Goal: Transaction & Acquisition: Obtain resource

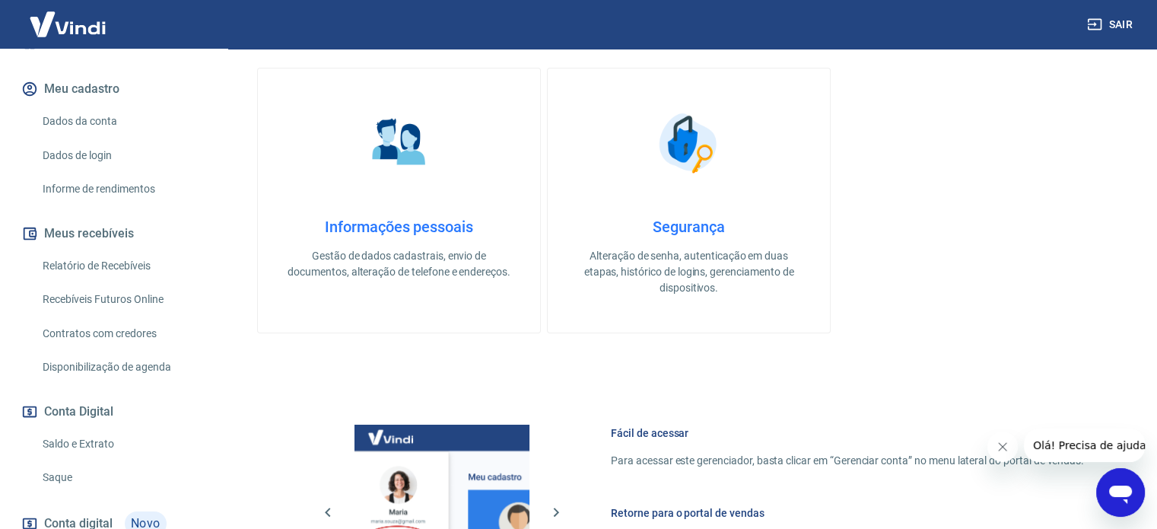
scroll to position [283, 0]
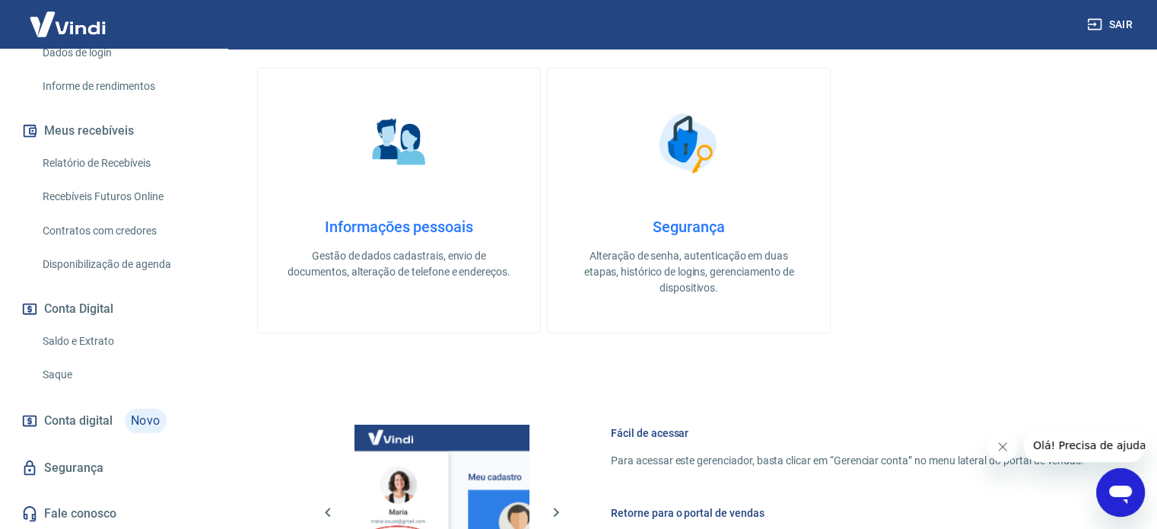
click at [1014, 456] on div at bounding box center [1065, 444] width 157 height 33
click at [1002, 448] on icon "Fechar mensagem da empresa" at bounding box center [1002, 446] width 12 height 12
click at [128, 163] on link "Relatório de Recebíveis" at bounding box center [123, 163] width 173 height 31
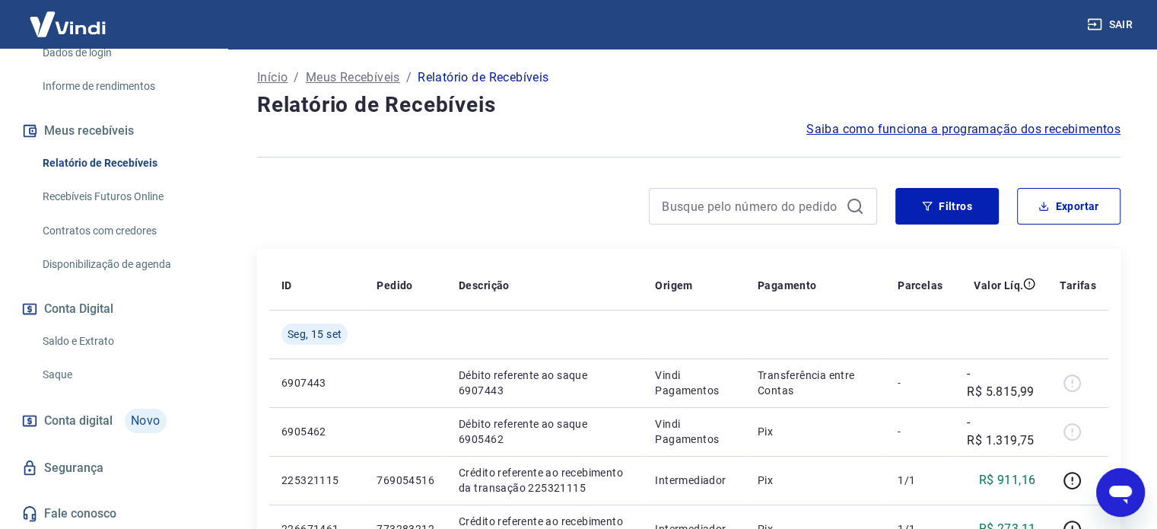
scroll to position [76, 0]
click at [951, 209] on button "Filtros" at bounding box center [946, 206] width 103 height 37
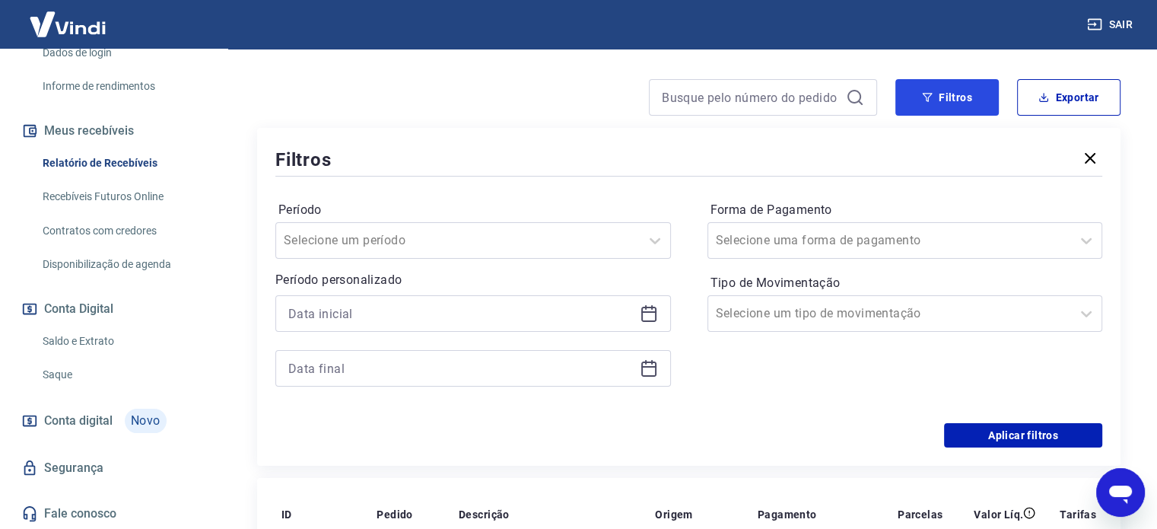
scroll to position [228, 0]
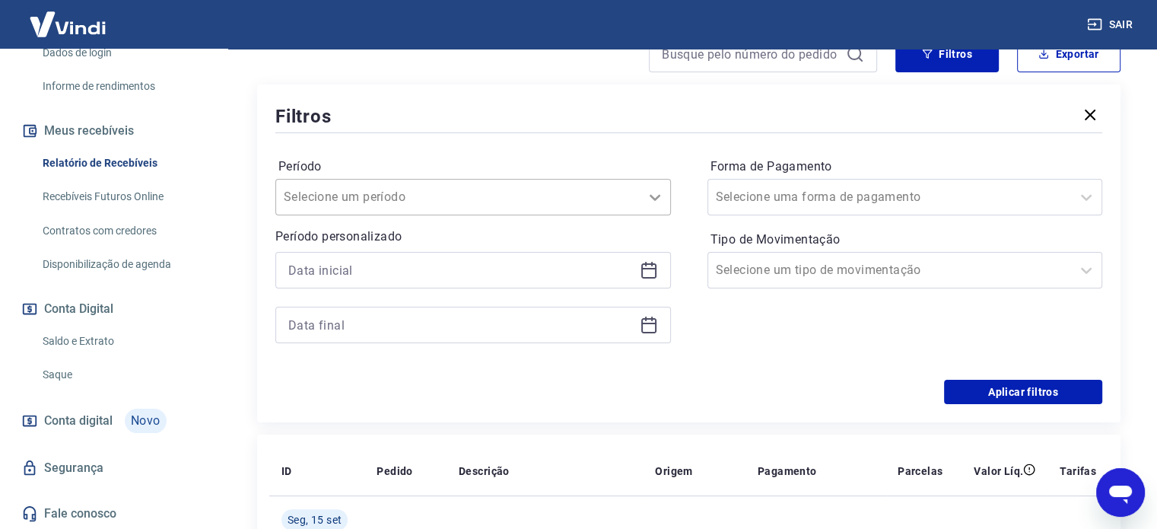
click at [651, 200] on icon at bounding box center [655, 197] width 18 height 18
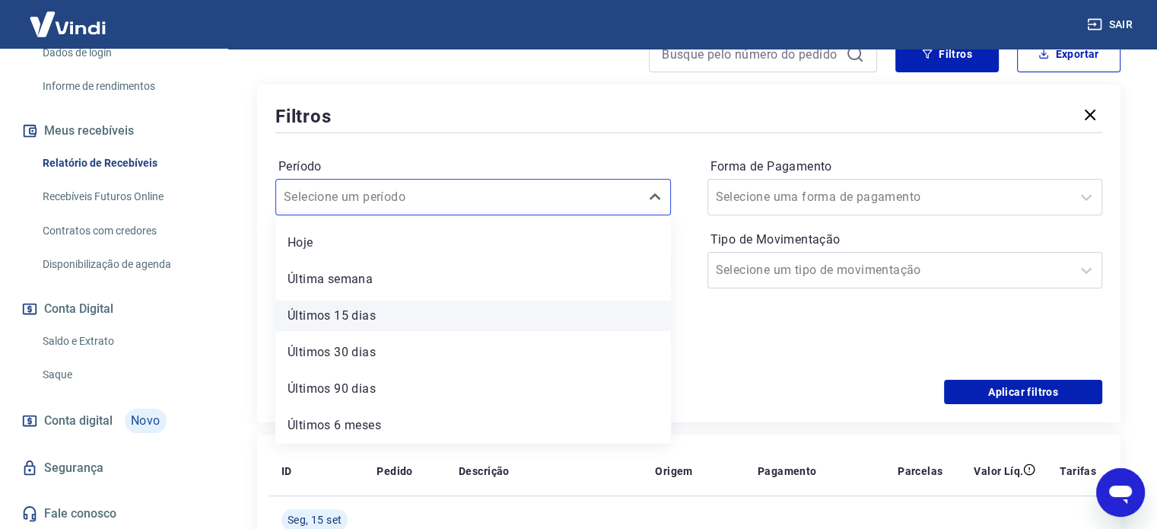
scroll to position [0, 0]
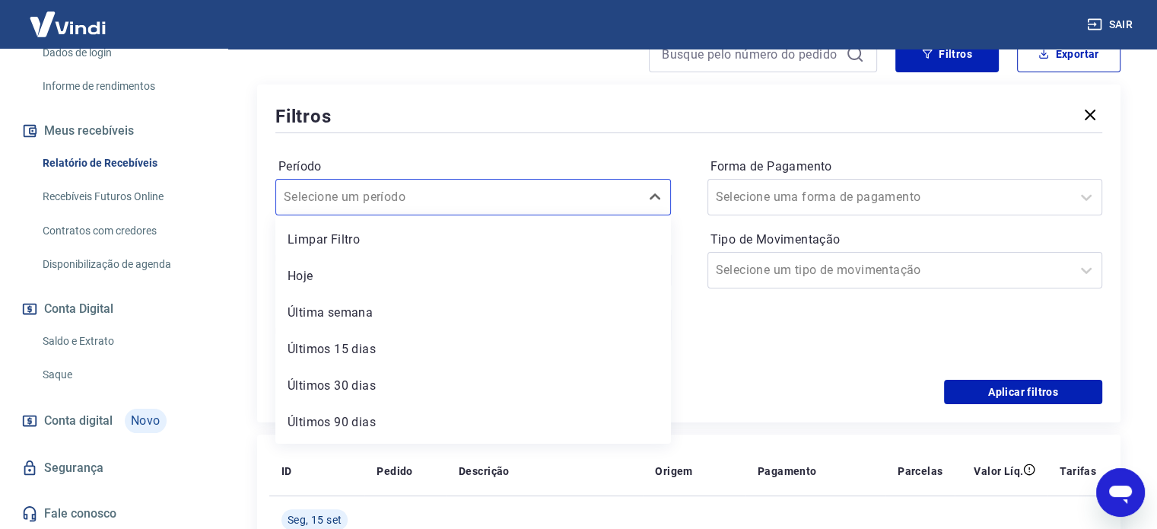
click at [589, 154] on div "Período option Limpar Filtro focused, 1 of 7. 7 results available. Use Up and D…" at bounding box center [472, 184] width 395 height 61
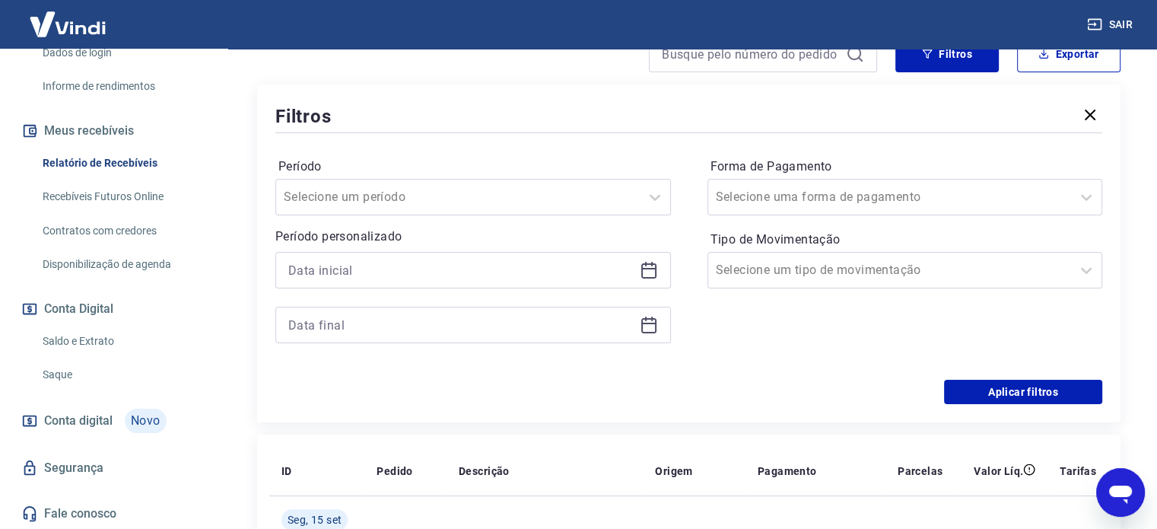
click at [642, 270] on icon at bounding box center [649, 270] width 18 height 18
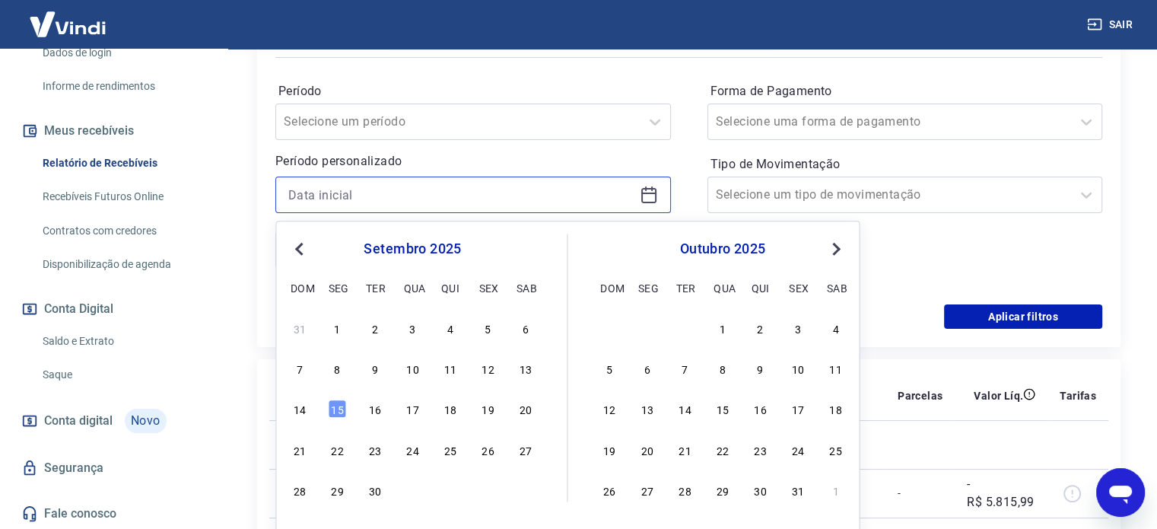
scroll to position [304, 0]
click at [300, 246] on span "Previous Month" at bounding box center [300, 247] width 0 height 17
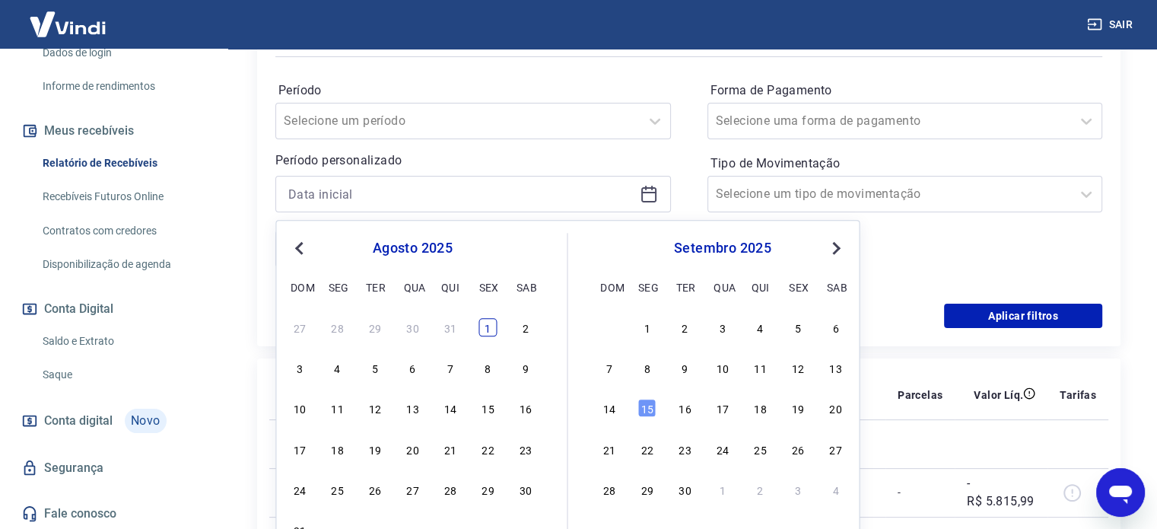
click at [484, 325] on div "1" at bounding box center [487, 327] width 18 height 18
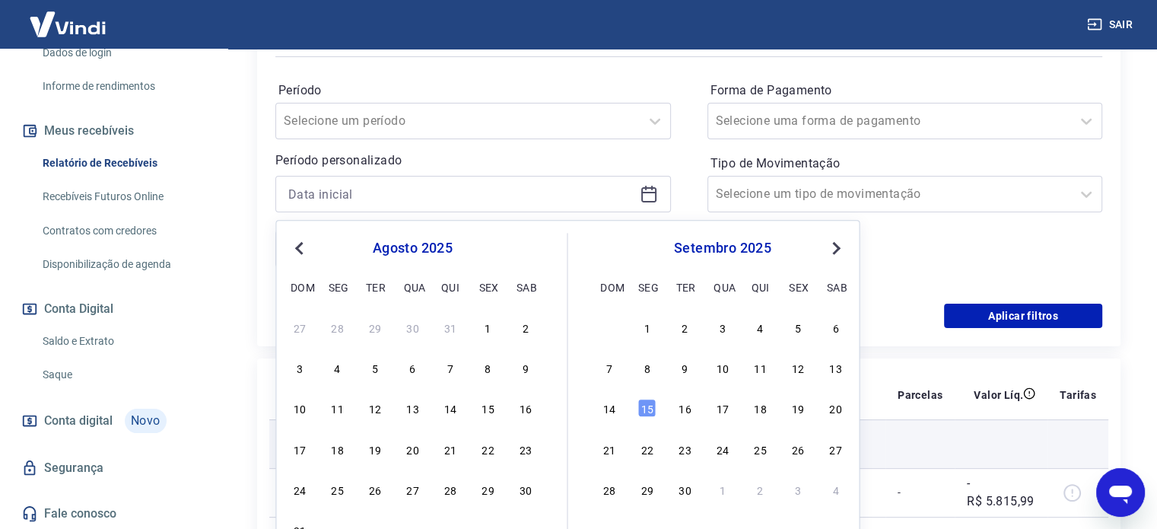
type input "[DATE]"
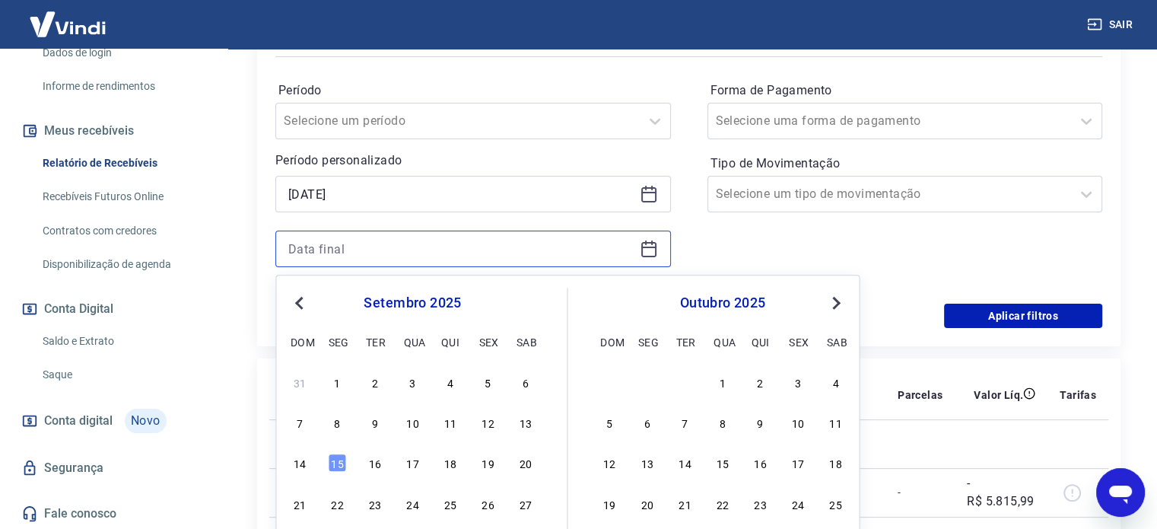
click at [551, 248] on input at bounding box center [460, 248] width 345 height 23
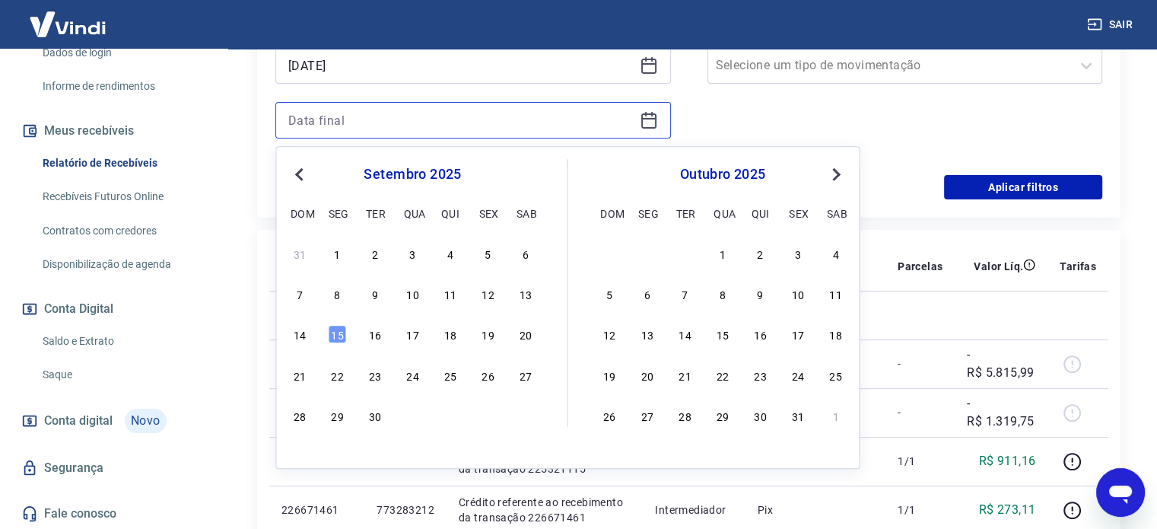
scroll to position [456, 0]
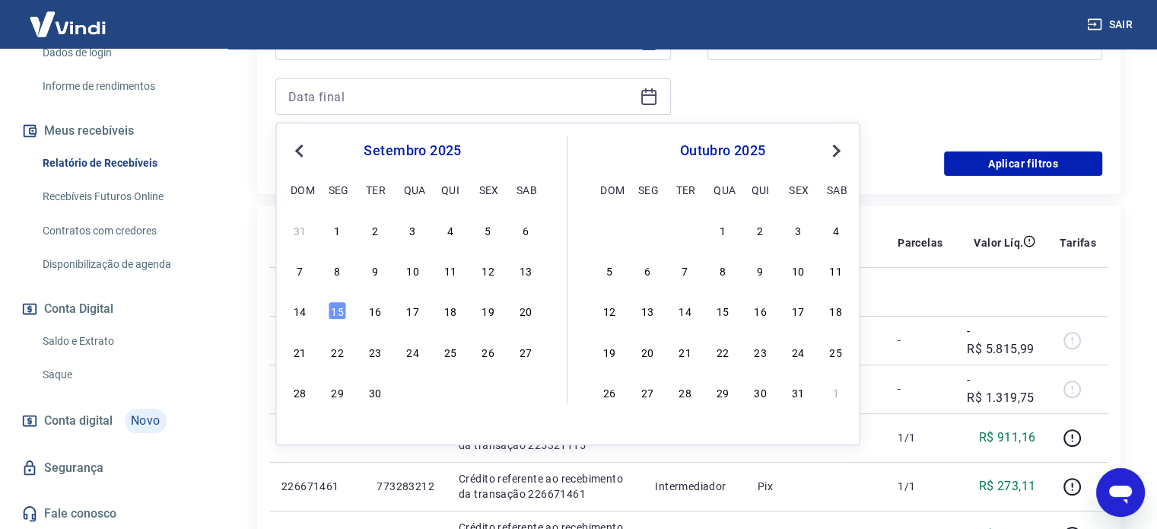
click at [300, 148] on span "Previous Month" at bounding box center [300, 149] width 0 height 17
click at [296, 428] on div "31" at bounding box center [299, 433] width 18 height 18
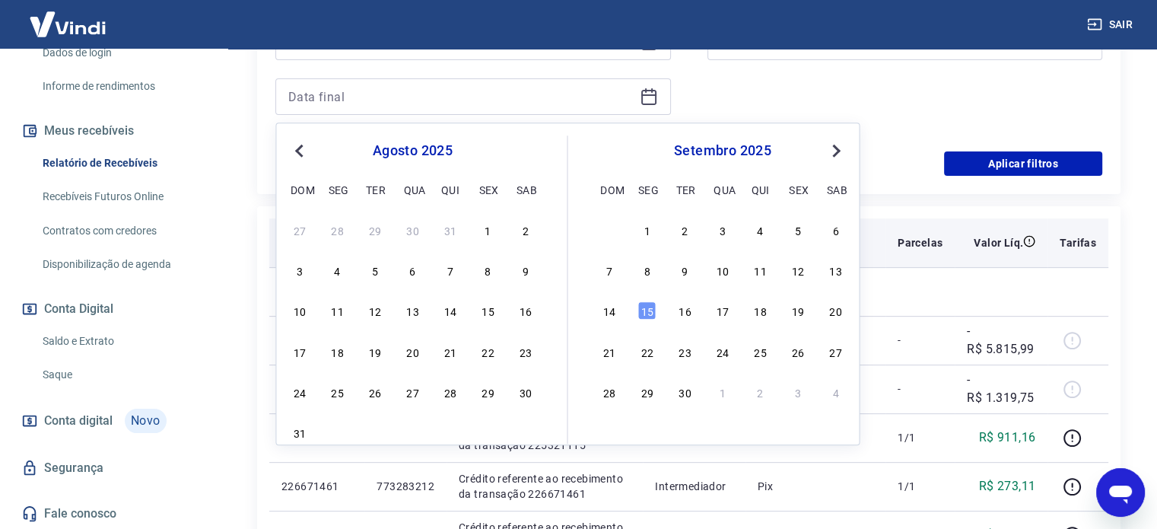
type input "[DATE]"
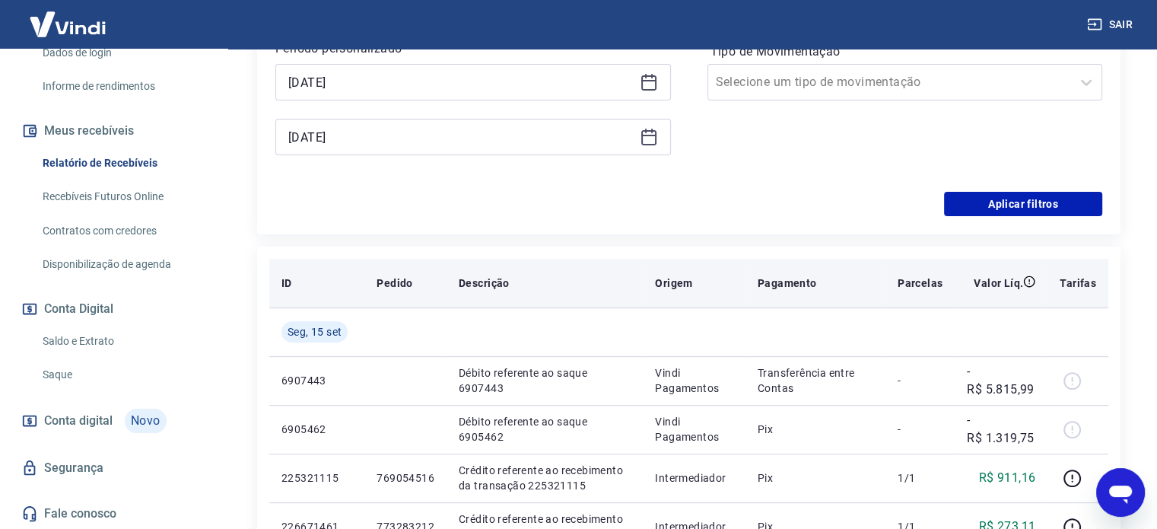
scroll to position [304, 0]
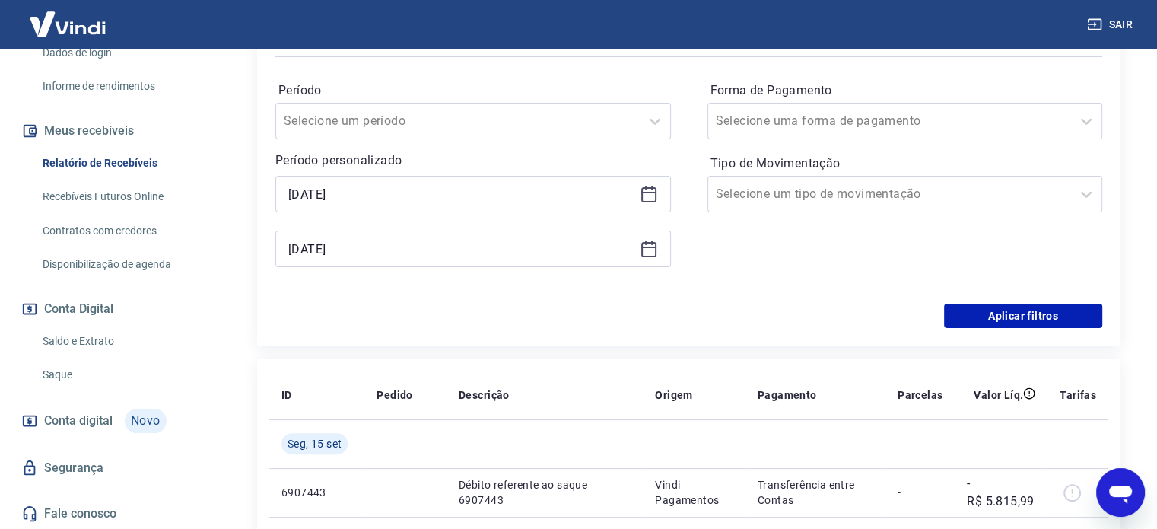
click at [752, 261] on div "Forma de Pagamento Selecione uma forma de pagamento Tipo de Movimentação Seleci…" at bounding box center [904, 181] width 395 height 207
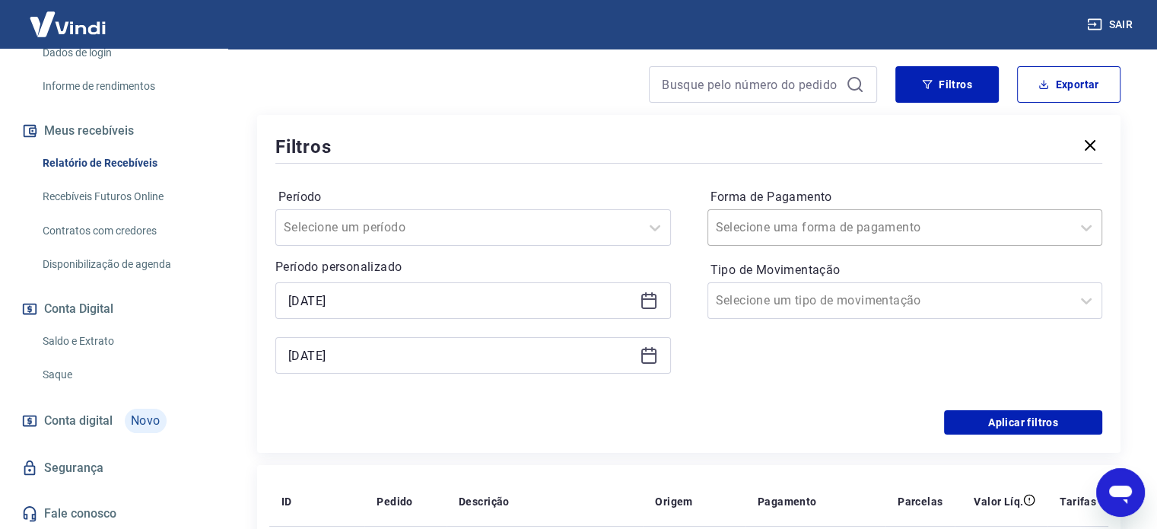
scroll to position [152, 0]
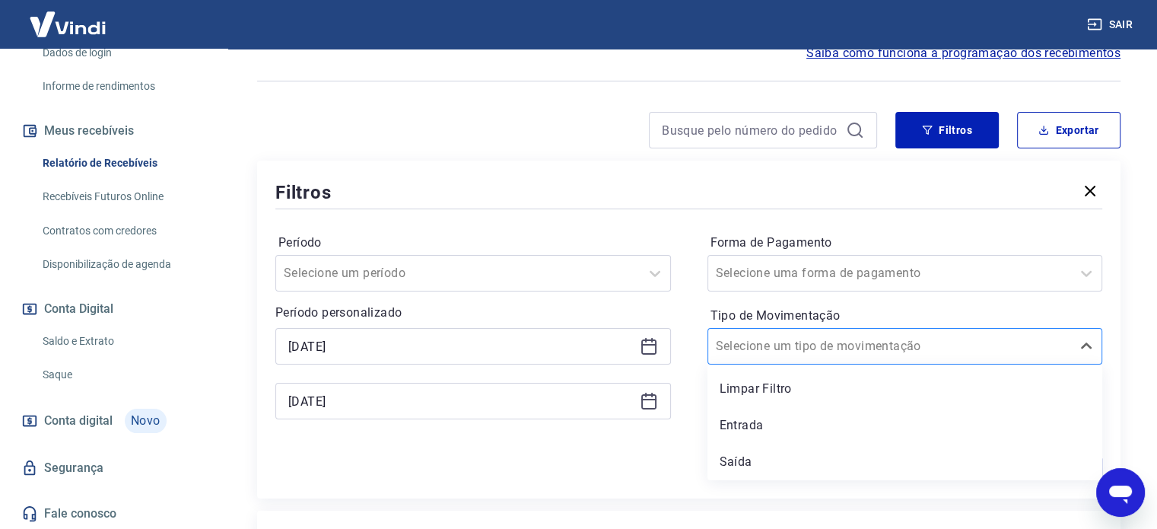
click at [770, 347] on input "Tipo de Movimentação" at bounding box center [793, 346] width 154 height 18
click at [681, 302] on div "Período Selecione um período Período personalizado Selected date: [DATE] [DATE]…" at bounding box center [688, 333] width 827 height 243
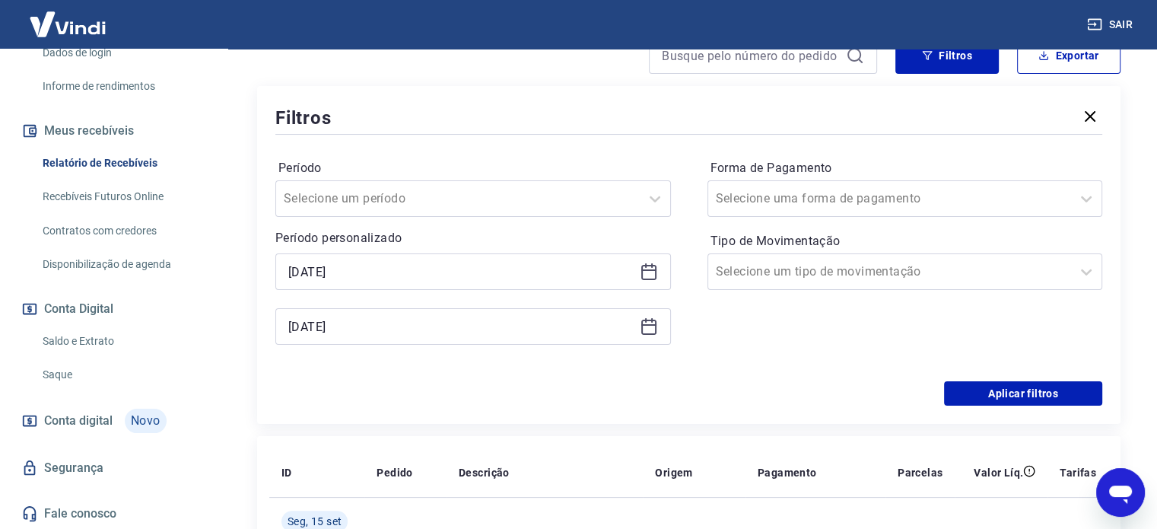
scroll to position [228, 0]
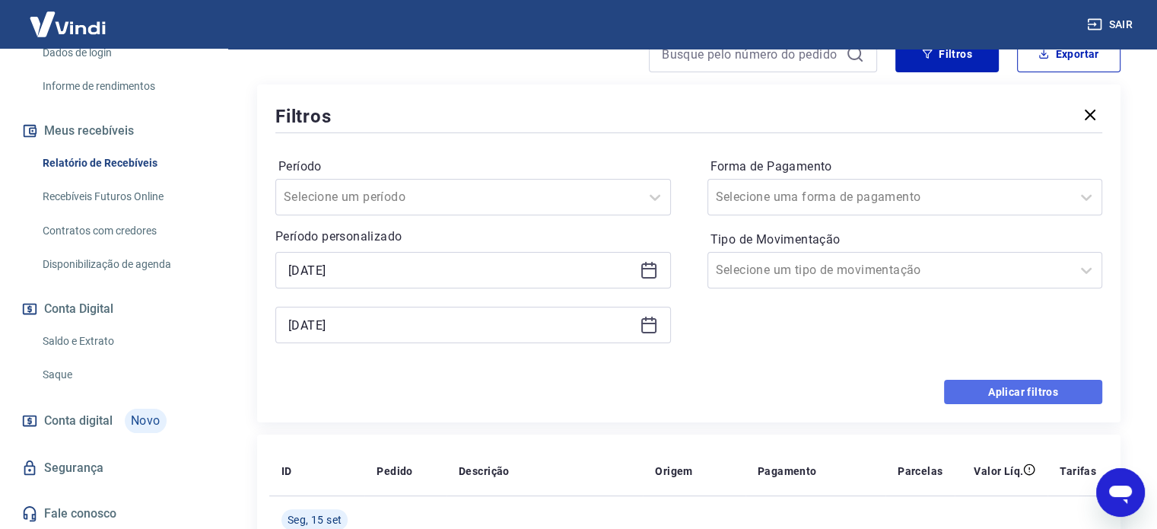
click at [970, 397] on button "Aplicar filtros" at bounding box center [1023, 391] width 158 height 24
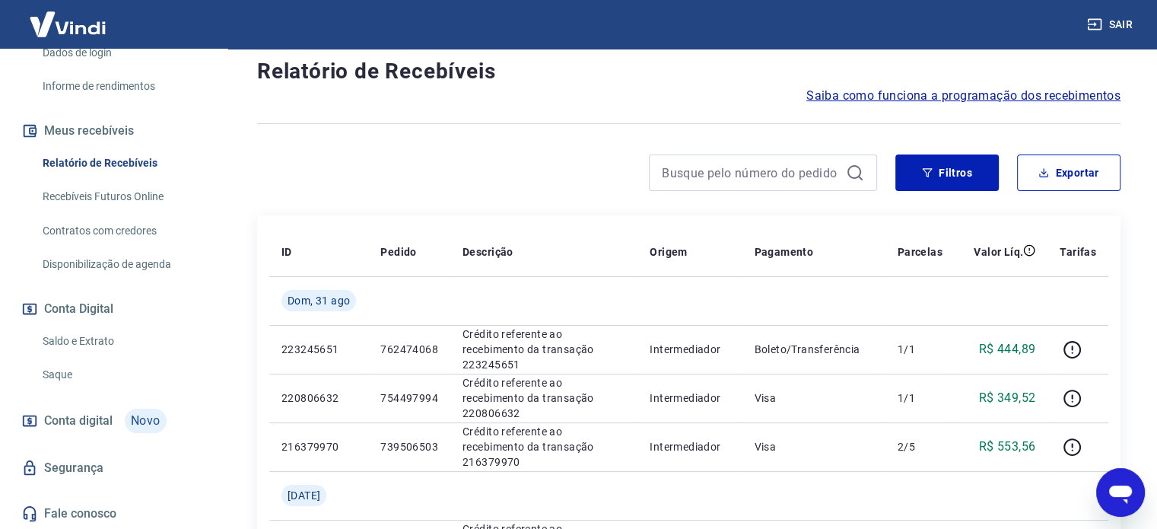
scroll to position [100, 0]
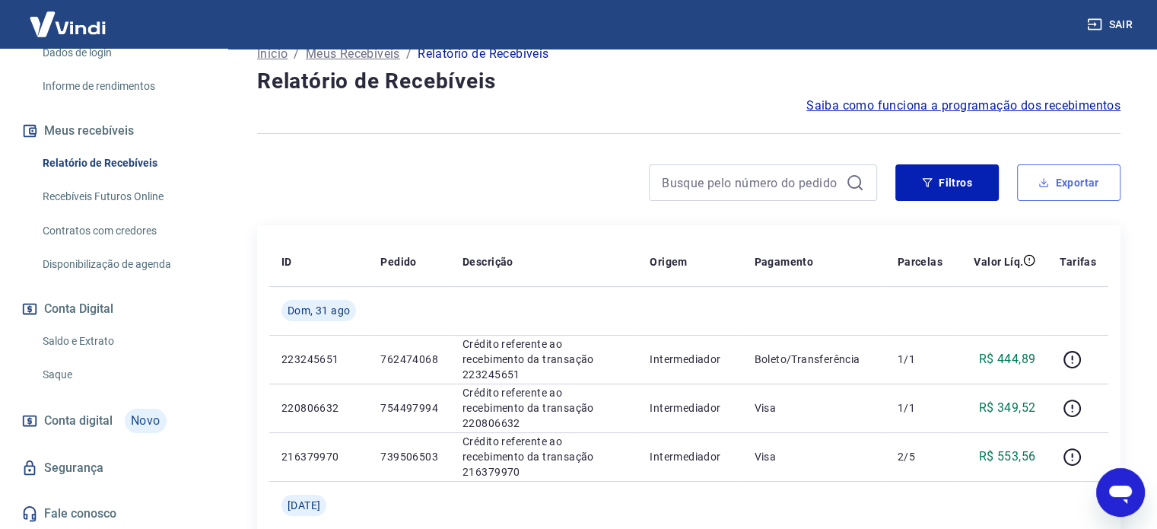
click at [1076, 179] on button "Exportar" at bounding box center [1068, 182] width 103 height 37
type input "[DATE]"
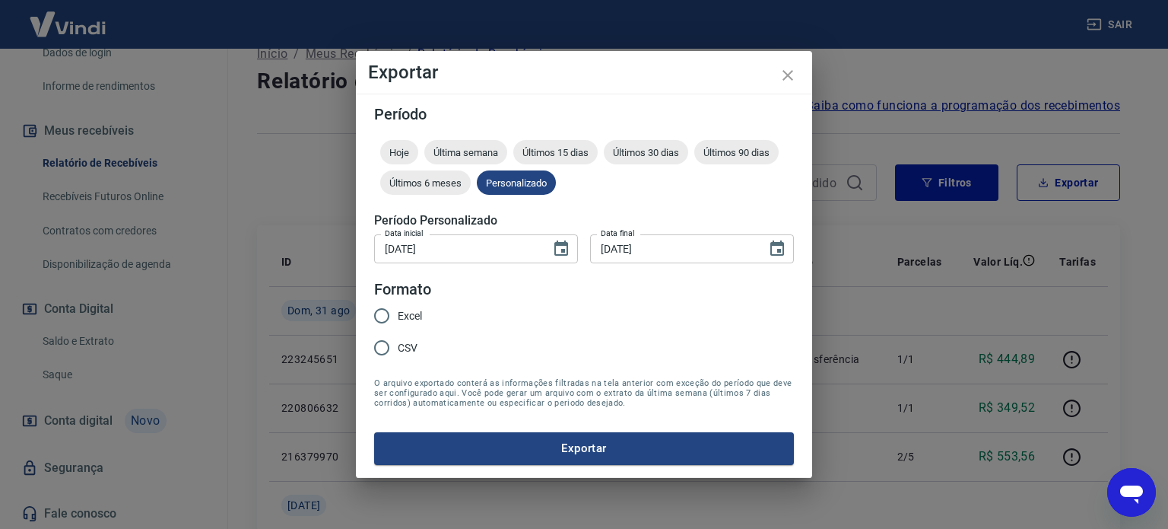
click at [411, 306] on label "Excel" at bounding box center [394, 316] width 56 height 32
click at [398, 306] on input "Excel" at bounding box center [382, 316] width 32 height 32
radio input "true"
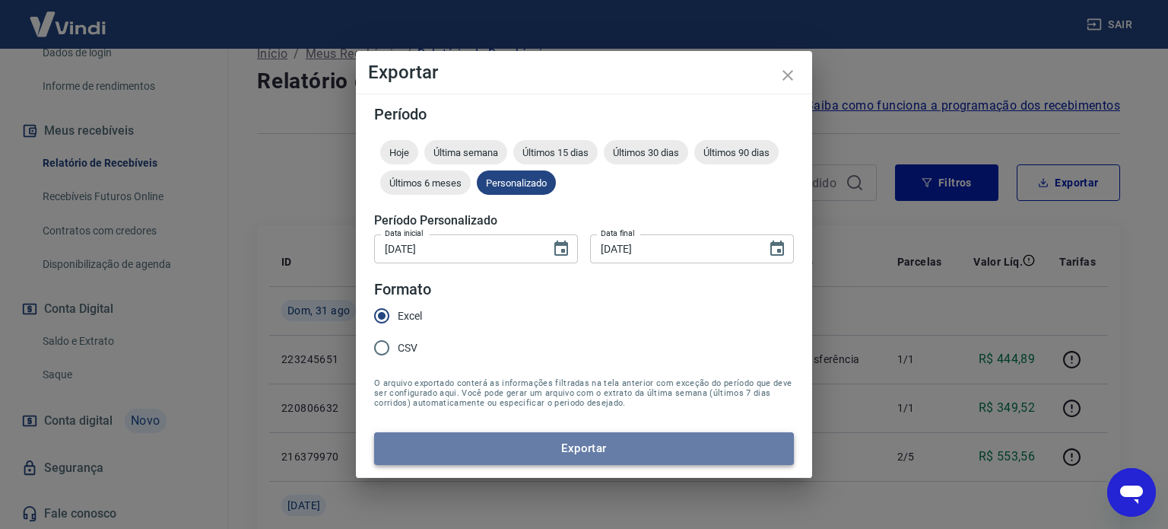
click at [563, 445] on button "Exportar" at bounding box center [584, 448] width 420 height 32
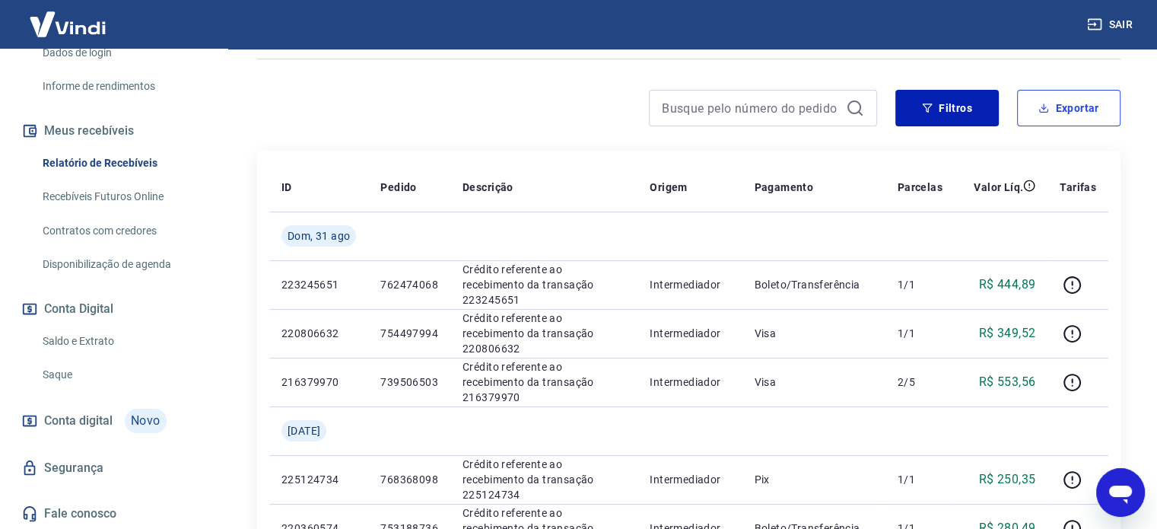
scroll to position [176, 0]
click at [943, 106] on button "Filtros" at bounding box center [946, 106] width 103 height 37
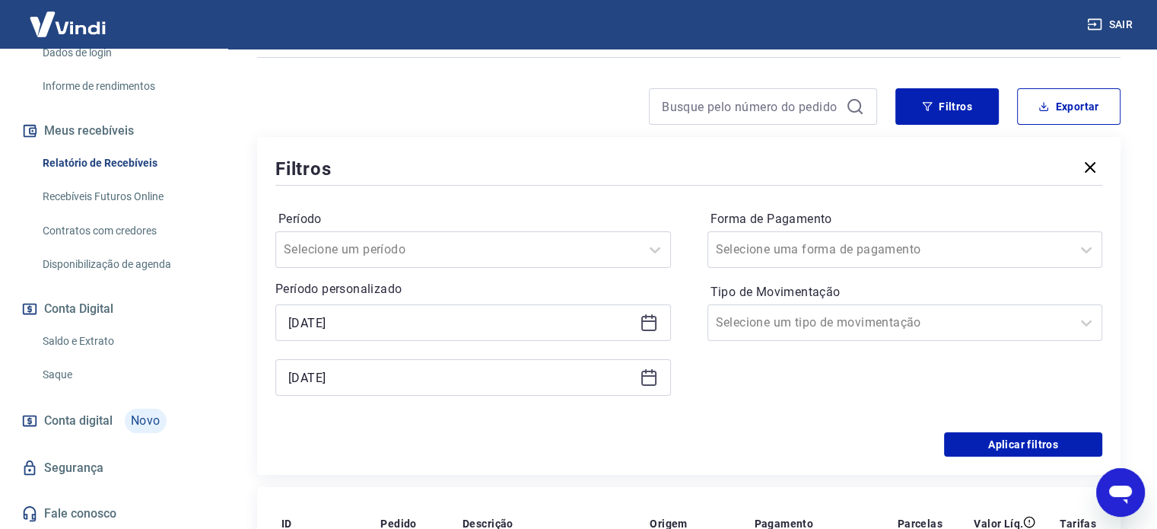
click at [656, 319] on icon at bounding box center [649, 322] width 18 height 18
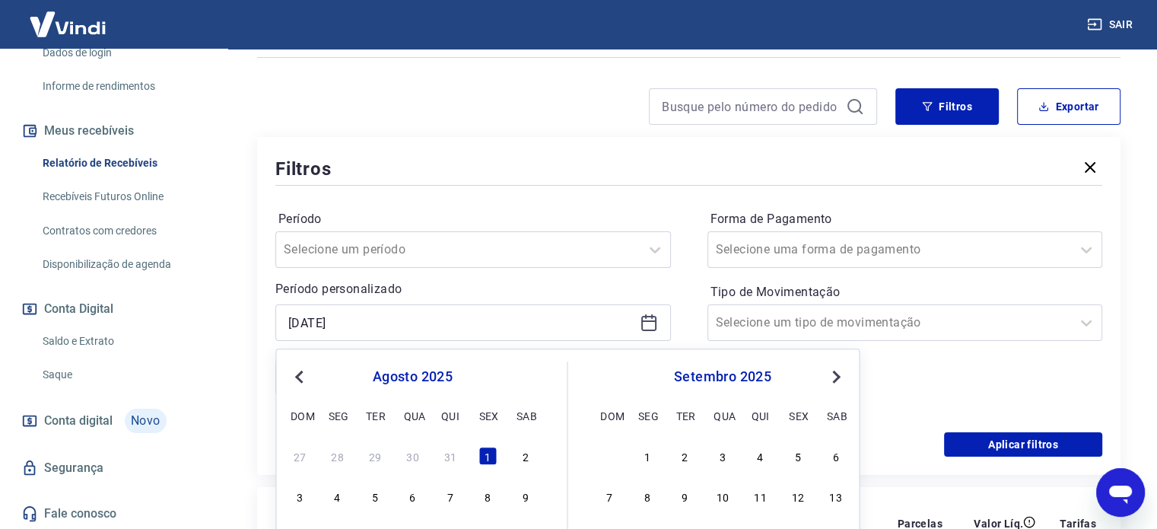
click at [306, 382] on button "Previous Month" at bounding box center [299, 376] width 18 height 18
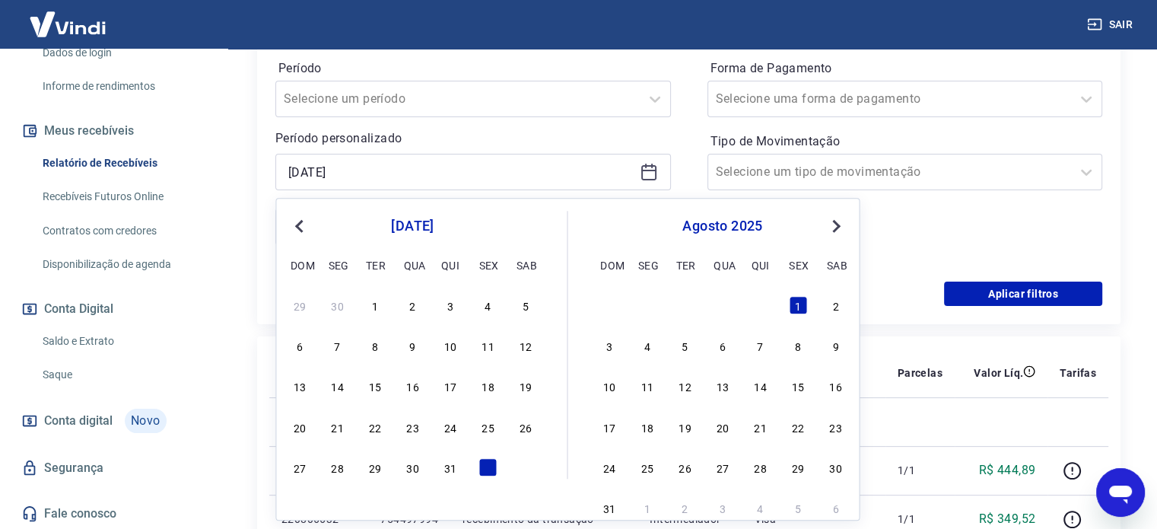
scroll to position [328, 0]
click at [376, 308] on div "1" at bounding box center [375, 303] width 18 height 18
type input "[DATE]"
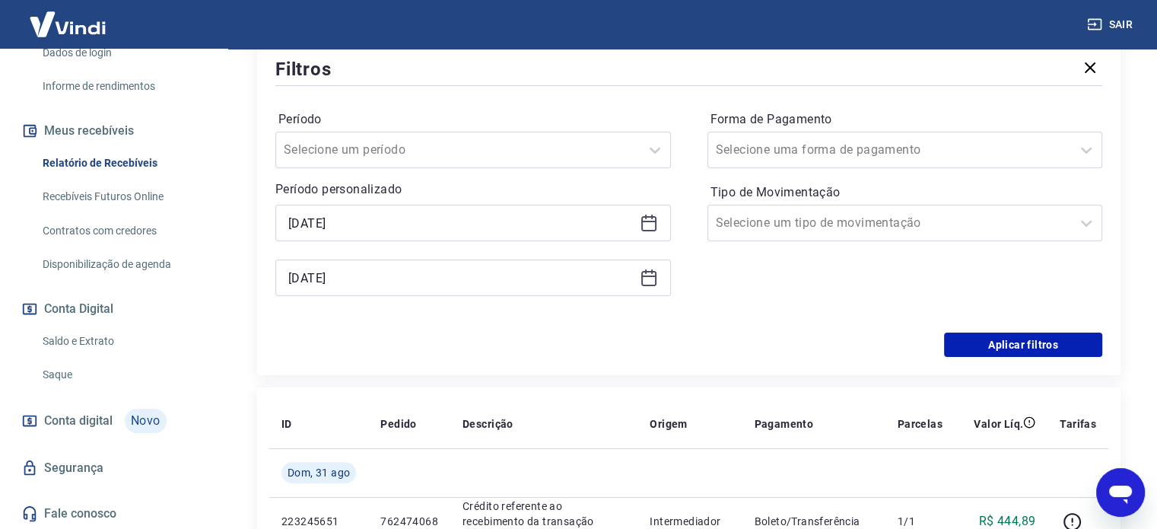
scroll to position [252, 0]
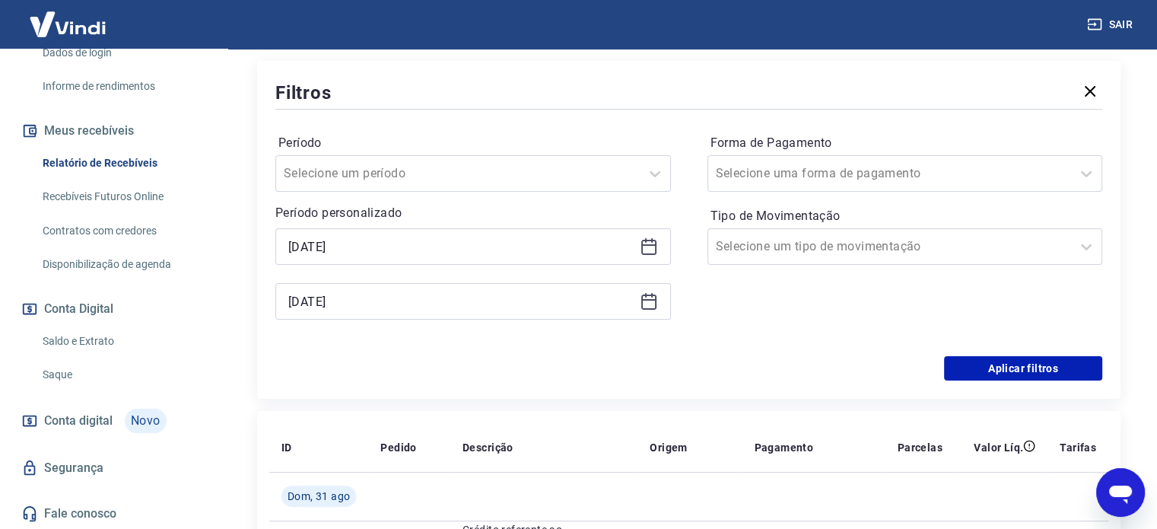
click at [647, 303] on icon at bounding box center [649, 301] width 18 height 18
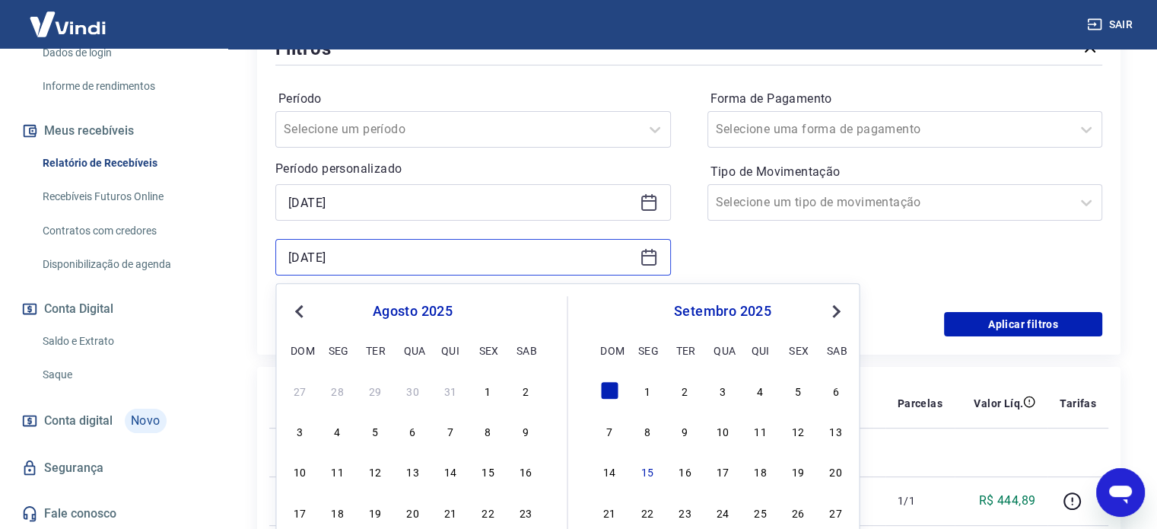
scroll to position [480, 0]
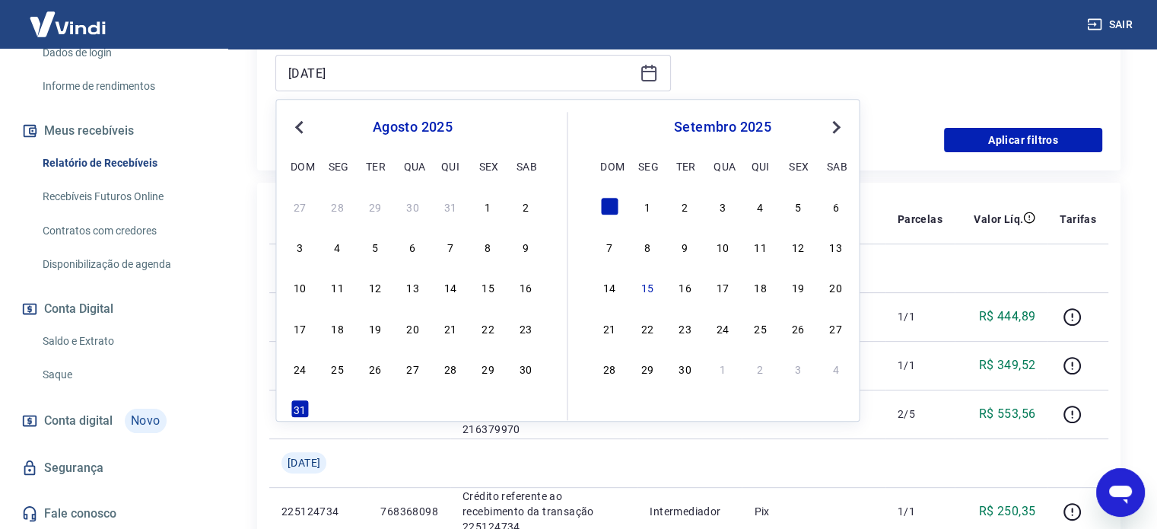
click at [303, 134] on button "Previous Month" at bounding box center [299, 127] width 18 height 18
click at [447, 364] on div "31" at bounding box center [450, 368] width 18 height 18
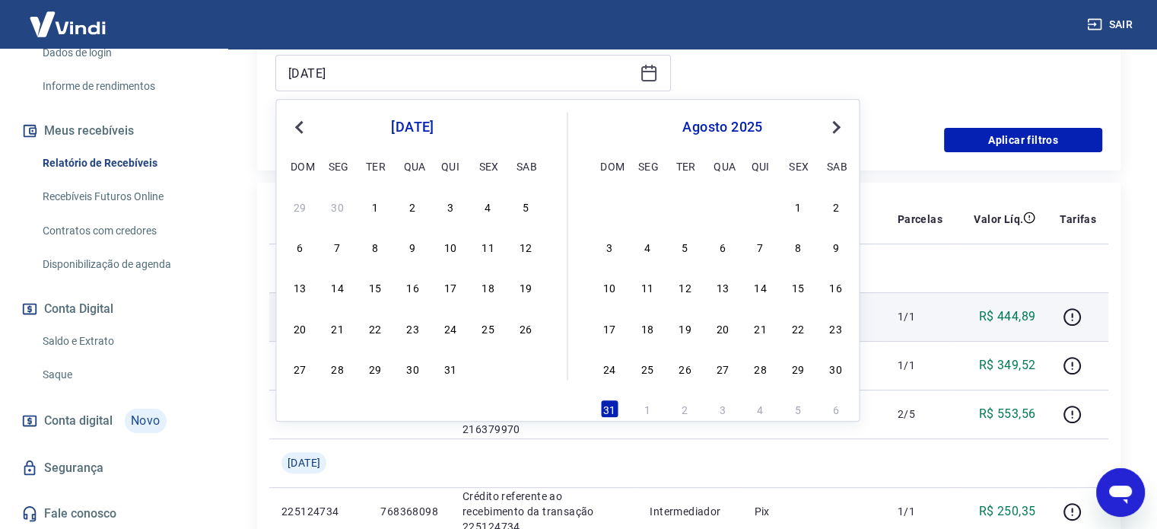
type input "[DATE]"
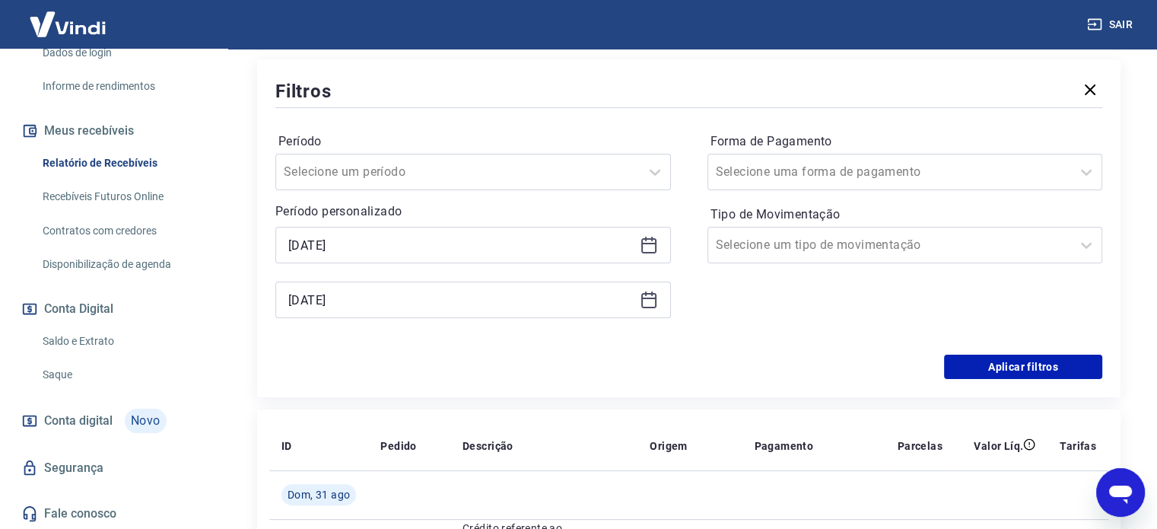
scroll to position [252, 0]
click at [960, 367] on button "Aplicar filtros" at bounding box center [1023, 368] width 158 height 24
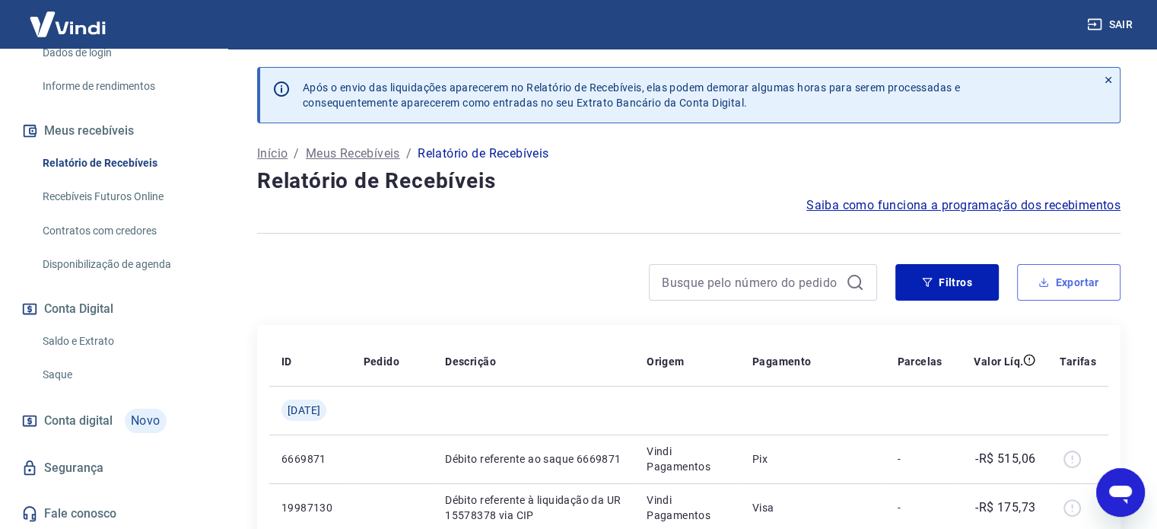
click at [1091, 272] on button "Exportar" at bounding box center [1068, 282] width 103 height 37
type input "[DATE]"
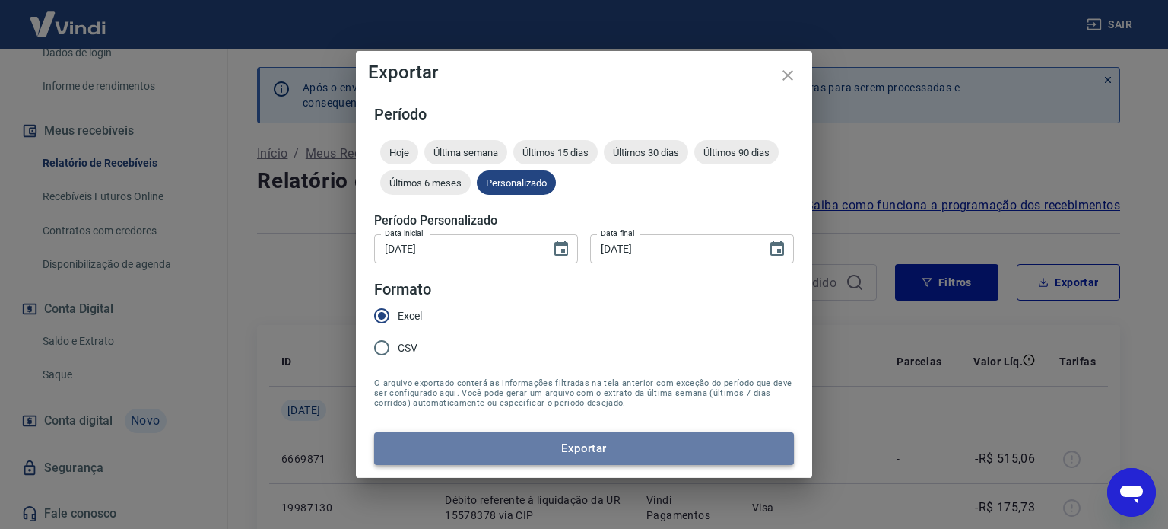
click at [583, 446] on button "Exportar" at bounding box center [584, 448] width 420 height 32
